Goal: Register for event/course

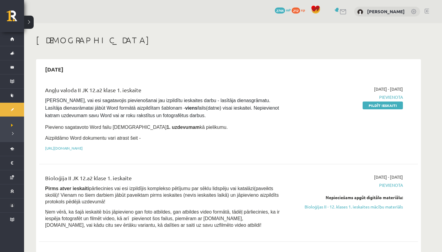
scroll to position [92, 0]
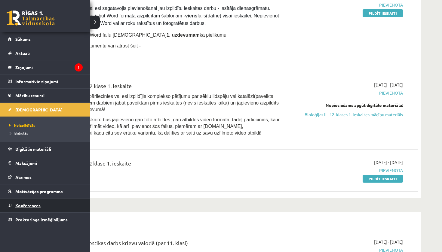
click at [30, 203] on link "Konferences" at bounding box center [45, 206] width 75 height 14
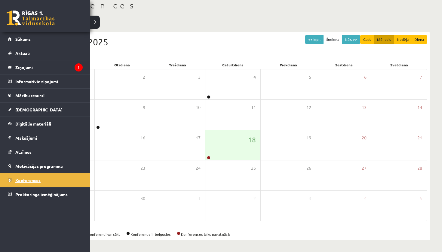
scroll to position [35, 0]
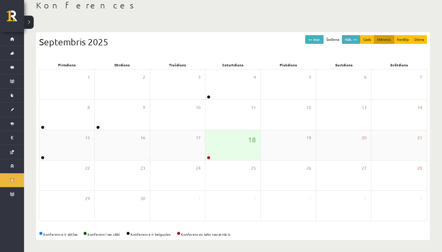
click at [232, 159] on div "18" at bounding box center [232, 145] width 55 height 30
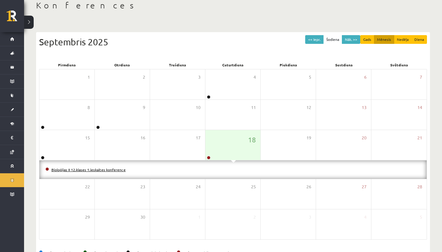
click at [110, 170] on link "Bioloģijas II 12.klases 1.ieskaites konference" at bounding box center [88, 170] width 74 height 5
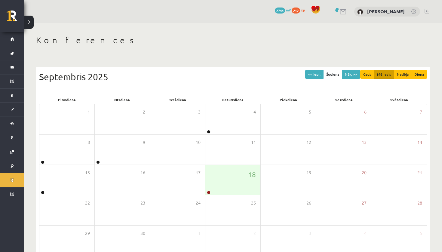
scroll to position [35, 0]
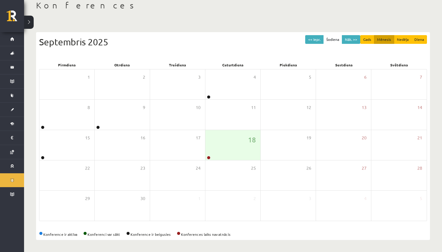
drag, startPoint x: 0, startPoint y: 0, endPoint x: 306, endPoint y: 16, distance: 306.6
click at [306, 16] on div "Konferences << Iepr. Šodiena Nāk. >> Gads Mēnesis Nedēļa Diena Septembris 2025 …" at bounding box center [233, 120] width 418 height 264
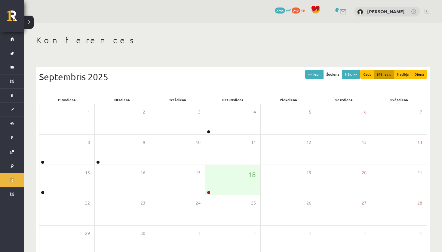
scroll to position [35, 0]
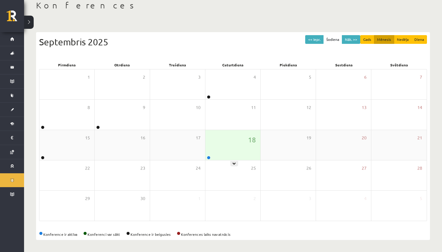
click at [235, 149] on div "18" at bounding box center [232, 145] width 55 height 30
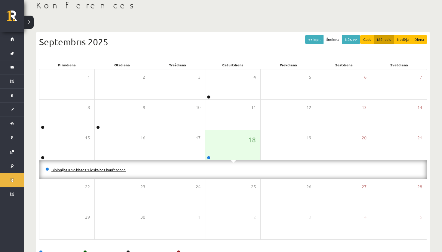
click at [111, 170] on link "Bioloģijas II 12.klases 1.ieskaites konference" at bounding box center [88, 170] width 74 height 5
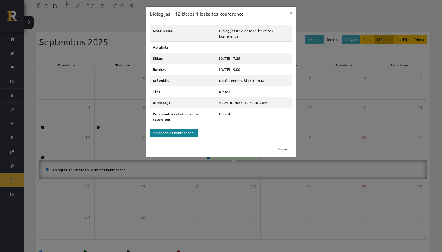
click at [185, 132] on link "Pievienoties konferencei" at bounding box center [174, 133] width 48 height 9
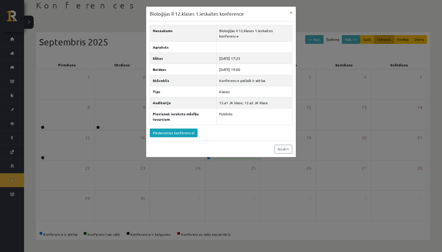
click at [44, 176] on div "Bioloģijas II 12.klases 1.ieskaites konference × Nosaukums Bioloģijas II 12.kla…" at bounding box center [221, 126] width 442 height 252
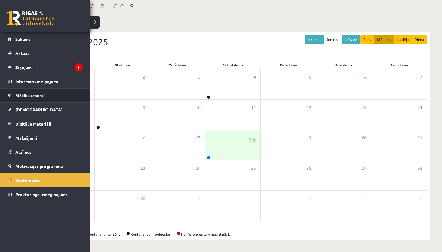
click at [42, 96] on span "Mācību resursi" at bounding box center [29, 95] width 29 height 5
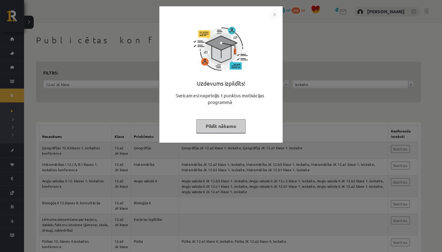
click at [228, 128] on button "Pildīt nākamo" at bounding box center [220, 126] width 49 height 14
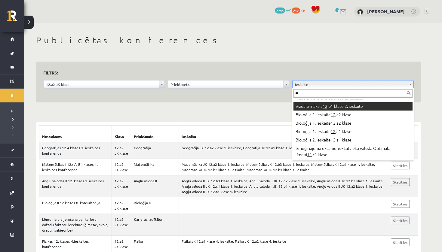
scroll to position [59, 0]
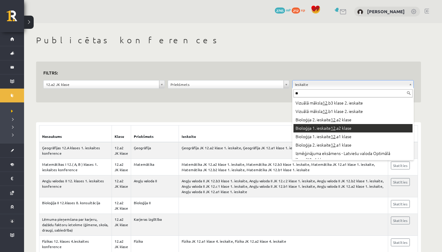
type input "**"
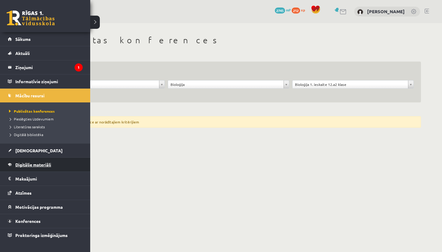
click at [34, 167] on span "Digitālie materiāli" at bounding box center [33, 164] width 36 height 5
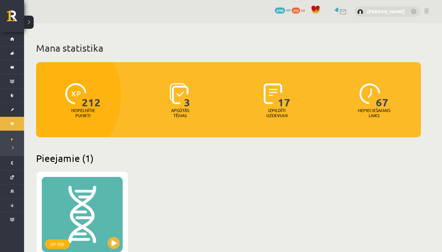
click at [380, 11] on link "[PERSON_NAME]" at bounding box center [386, 11] width 38 height 6
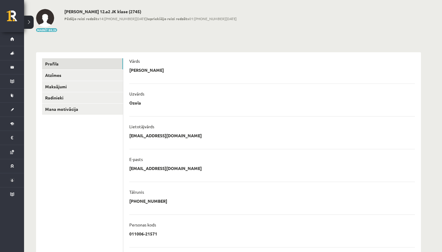
scroll to position [26, 0]
click at [112, 113] on link "Mana motivācija" at bounding box center [82, 109] width 81 height 11
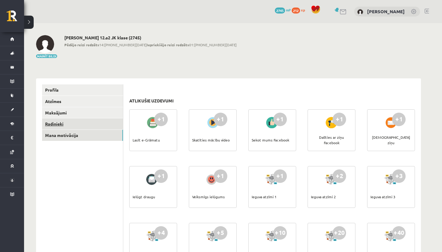
click at [76, 125] on link "Radinieki" at bounding box center [82, 123] width 81 height 11
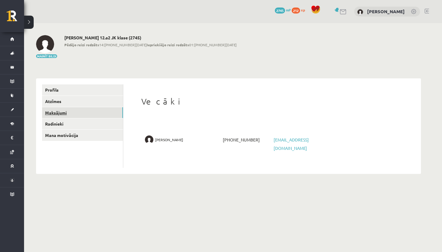
click at [92, 113] on link "Maksājumi" at bounding box center [82, 112] width 81 height 11
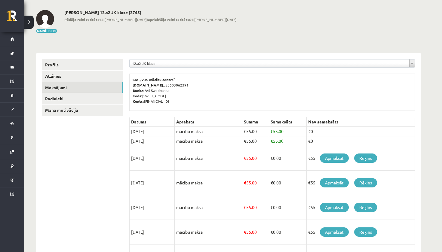
scroll to position [26, 0]
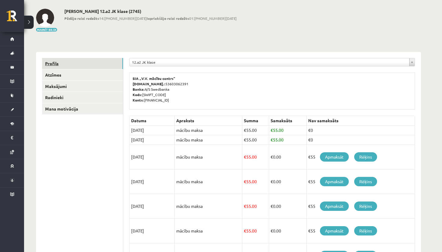
click at [106, 66] on link "Profils" at bounding box center [82, 63] width 81 height 11
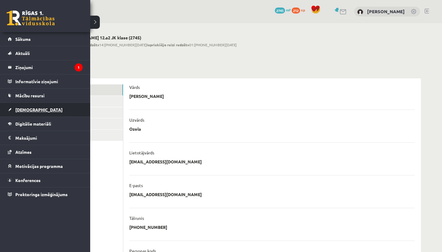
click at [29, 111] on span "[DEMOGRAPHIC_DATA]" at bounding box center [38, 109] width 47 height 5
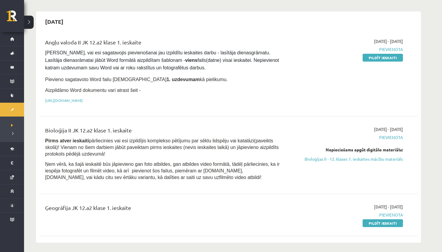
scroll to position [48, 0]
click at [233, 178] on div "Bioloģija II JK 12.a2 klase 1. ieskaite Pirms atver ieskaiti pārliecinies vai e…" at bounding box center [163, 155] width 245 height 58
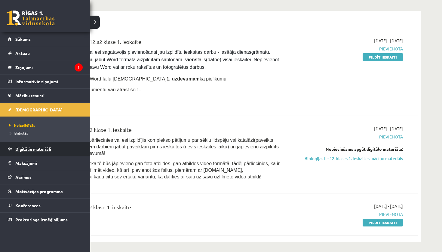
click at [39, 152] on link "Digitālie materiāli" at bounding box center [45, 149] width 75 height 14
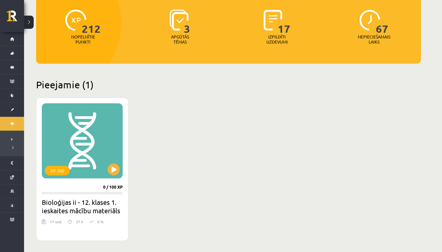
scroll to position [75, 0]
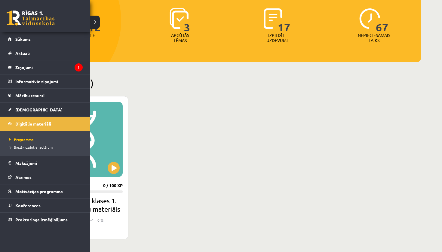
click at [20, 124] on span "Digitālie materiāli" at bounding box center [33, 123] width 36 height 5
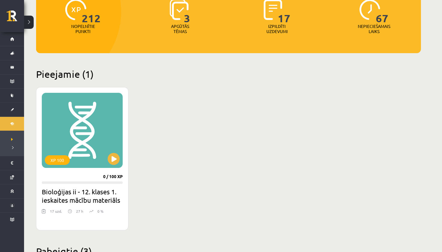
scroll to position [87, 0]
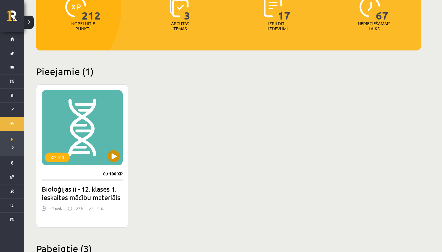
click at [81, 126] on div "XP 100" at bounding box center [82, 127] width 81 height 75
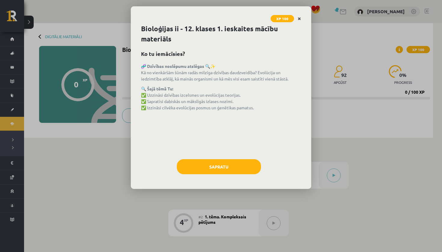
drag, startPoint x: 0, startPoint y: 0, endPoint x: 299, endPoint y: 19, distance: 299.8
click at [299, 19] on icon "Close" at bounding box center [299, 19] width 3 height 4
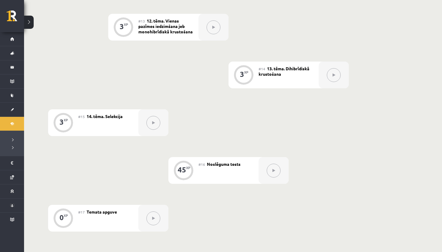
scroll to position [358, 0]
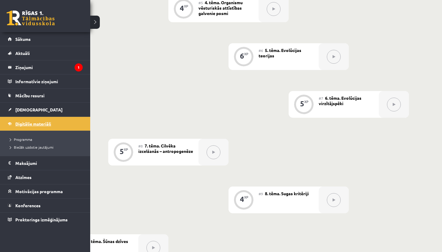
click at [34, 122] on span "Digitālie materiāli" at bounding box center [33, 123] width 36 height 5
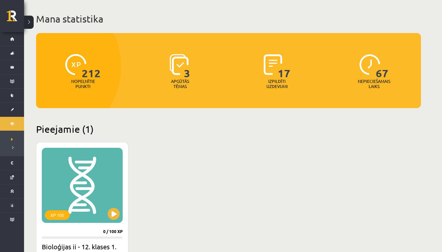
scroll to position [30, 0]
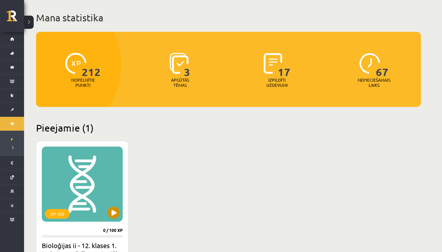
click at [91, 183] on div "XP 100" at bounding box center [82, 184] width 81 height 75
click at [100, 171] on div "XP 100" at bounding box center [82, 184] width 81 height 75
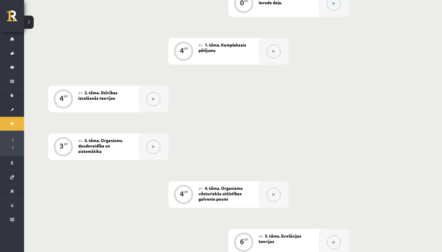
scroll to position [172, 0]
